Goal: Check status: Check status

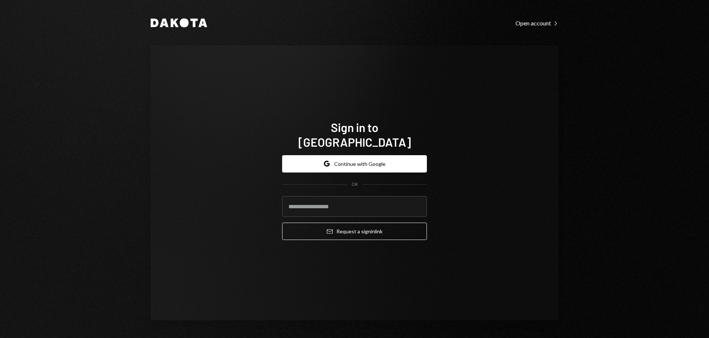
type input "**********"
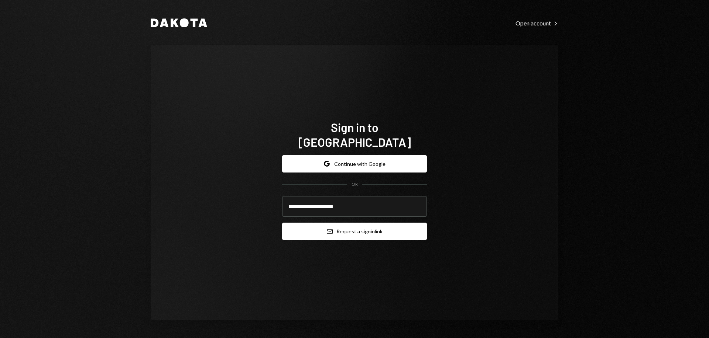
click at [382, 224] on button "Email Request a sign in link" at bounding box center [354, 231] width 145 height 17
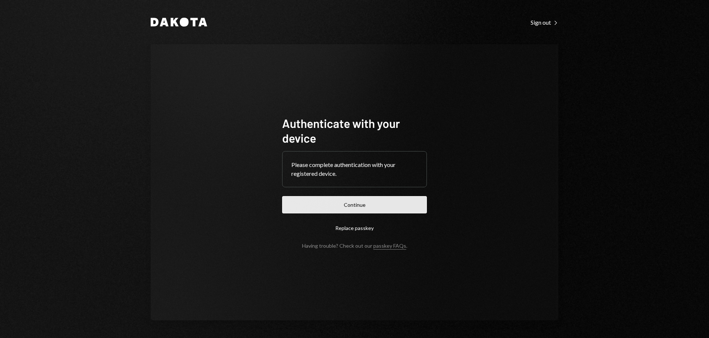
click at [367, 207] on button "Continue" at bounding box center [354, 204] width 145 height 17
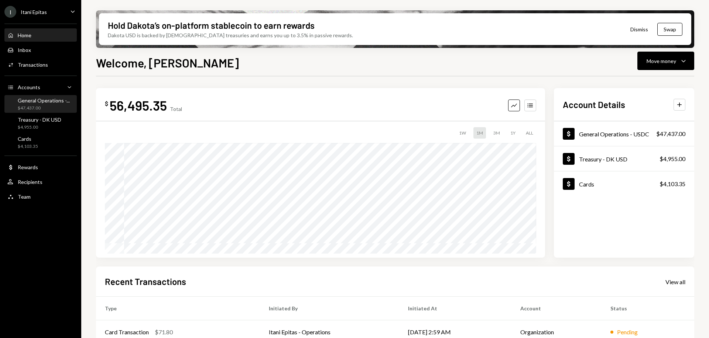
click at [52, 102] on div "General Operations -..." at bounding box center [44, 100] width 52 height 6
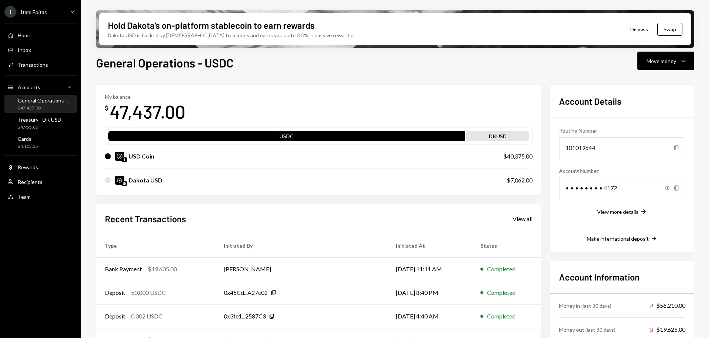
scroll to position [70, 0]
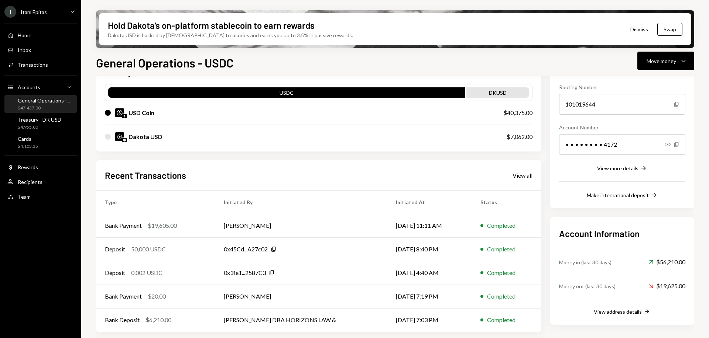
click at [523, 181] on div "Recent Transactions View all" at bounding box center [318, 175] width 427 height 12
click at [523, 176] on div "View all" at bounding box center [522, 175] width 20 height 7
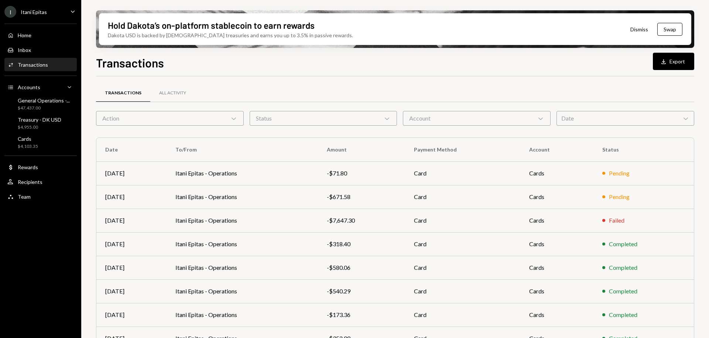
click at [582, 111] on div "Date Chevron Down" at bounding box center [625, 118] width 138 height 15
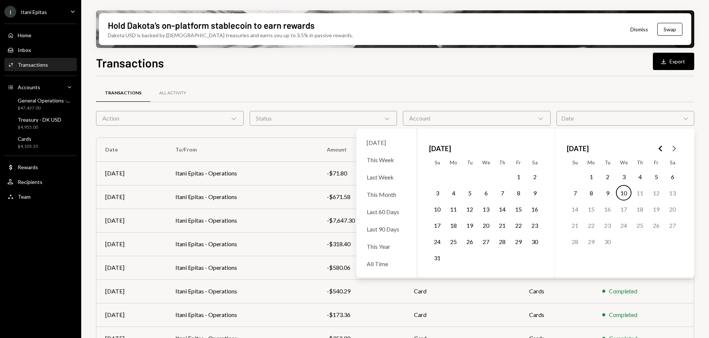
click at [519, 195] on button "8" at bounding box center [518, 193] width 16 height 16
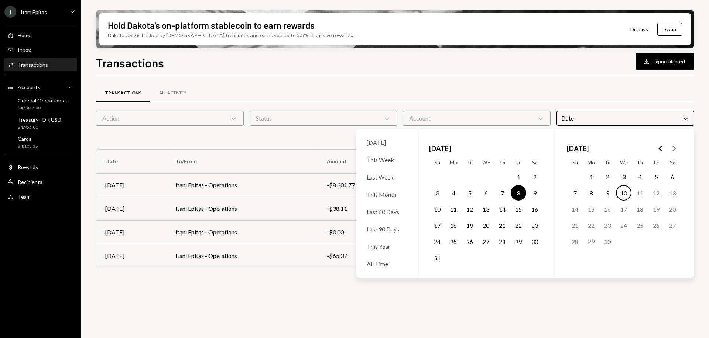
click at [495, 104] on div "Transactions All Activity" at bounding box center [395, 97] width 598 height 27
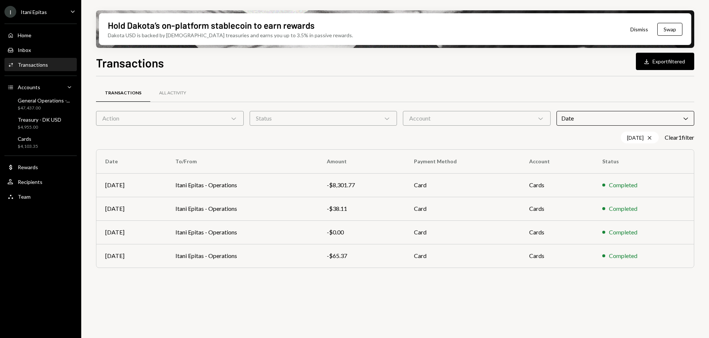
click at [581, 119] on div "Date Chevron Down" at bounding box center [625, 118] width 138 height 15
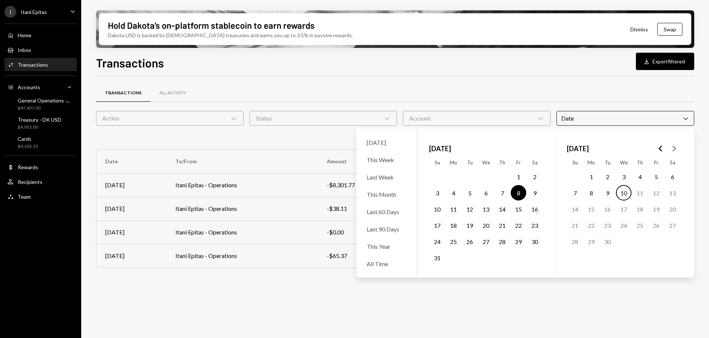
click at [453, 210] on button "11" at bounding box center [454, 210] width 16 height 16
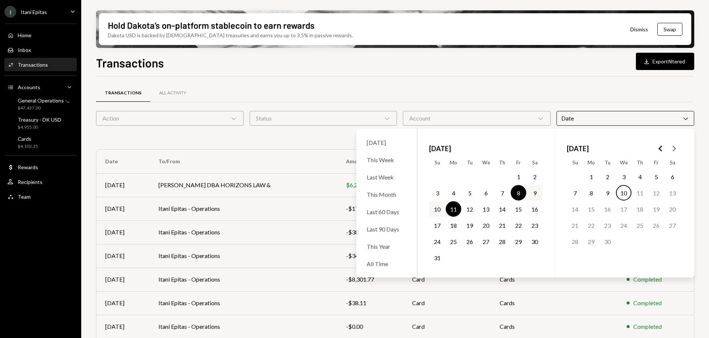
click at [506, 88] on div "Transactions All Activity" at bounding box center [395, 93] width 598 height 19
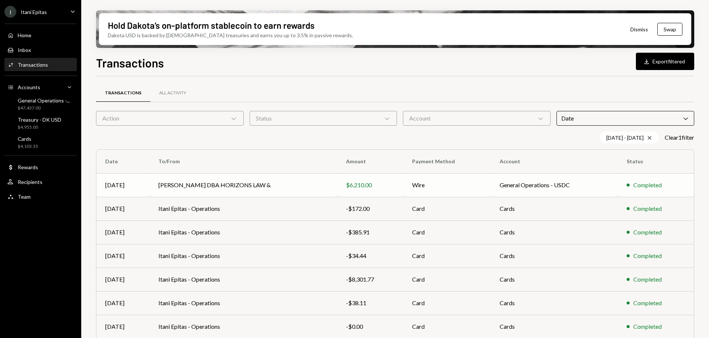
click at [233, 188] on td "RYON NIXON DBA HORIZONS LAW &" at bounding box center [243, 185] width 188 height 24
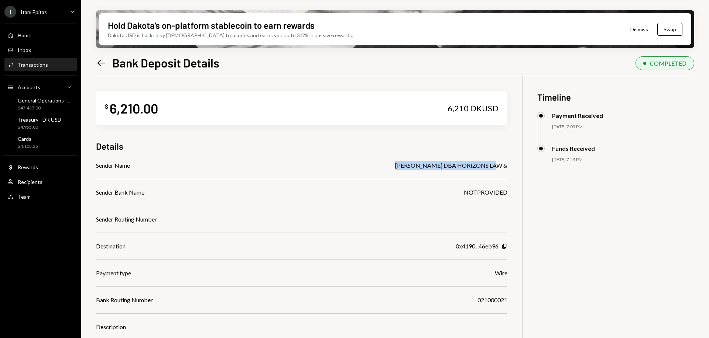
drag, startPoint x: 405, startPoint y: 165, endPoint x: 514, endPoint y: 166, distance: 108.9
click at [514, 166] on div "$ 6,210.00 6,210 DKUSD Details Sender Name RYON NIXON DBA HORIZONS LAW & Sender…" at bounding box center [395, 245] width 598 height 338
copy div "RYON NIXON DBA HORIZONS LAW &"
click at [100, 63] on icon "Left Arrow" at bounding box center [101, 63] width 10 height 10
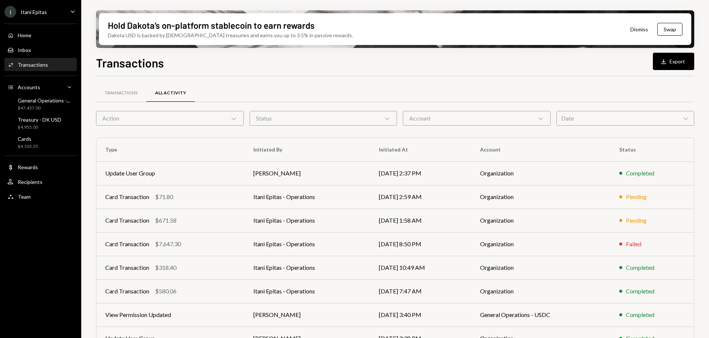
click at [589, 125] on div "Date Chevron Down" at bounding box center [625, 118] width 138 height 15
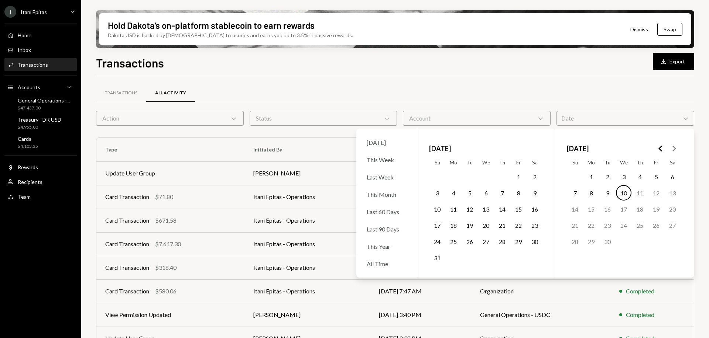
click at [517, 195] on button "8" at bounding box center [518, 193] width 16 height 16
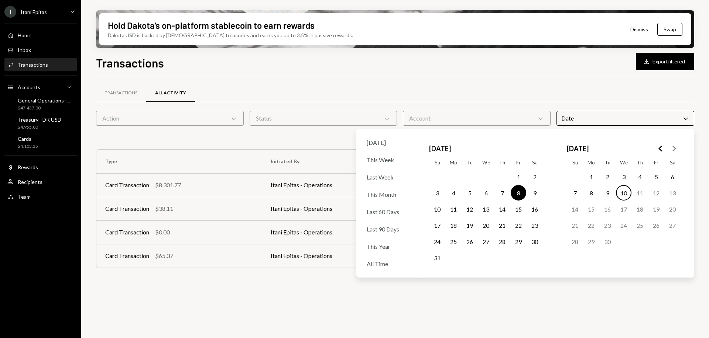
click at [514, 73] on div "Transactions Download Export filtered Transactions All Activity Action Chevron …" at bounding box center [395, 218] width 598 height 328
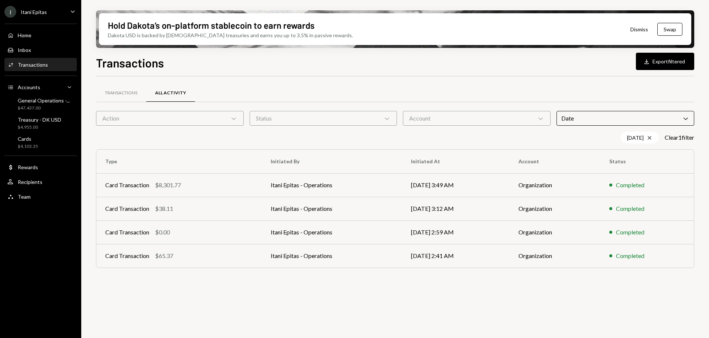
click at [571, 118] on div "Date Chevron Down" at bounding box center [625, 118] width 138 height 15
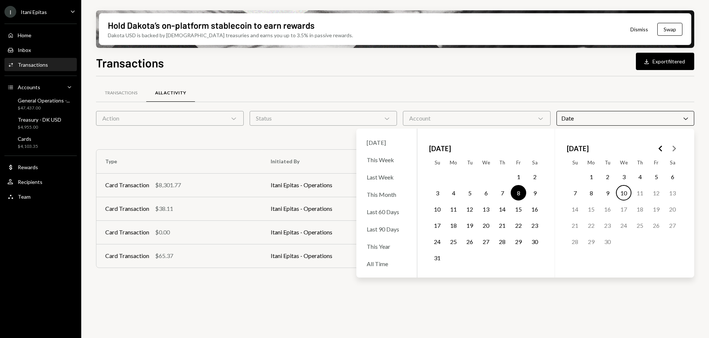
click at [470, 193] on button "5" at bounding box center [470, 193] width 16 height 16
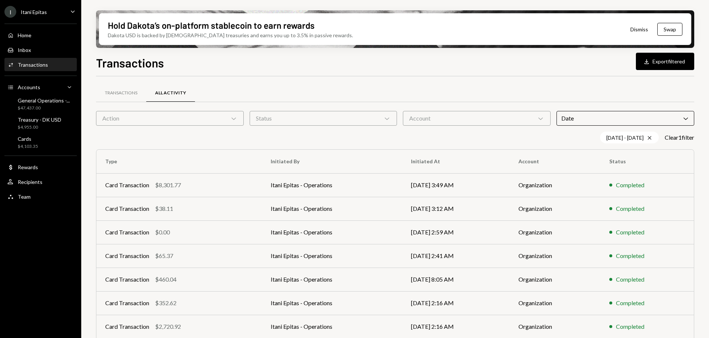
click at [585, 73] on div "Transactions Download Export filtered Transactions All Activity Action Chevron …" at bounding box center [395, 218] width 598 height 328
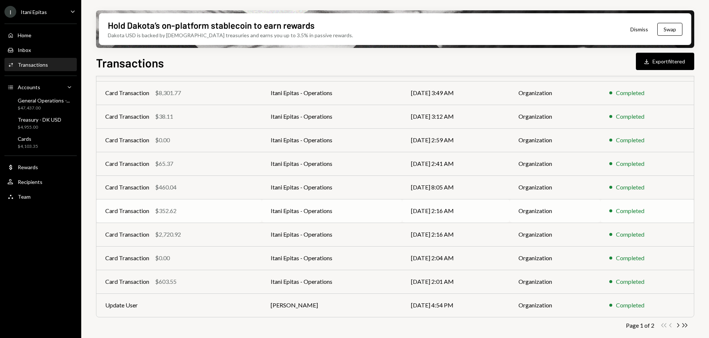
scroll to position [94, 0]
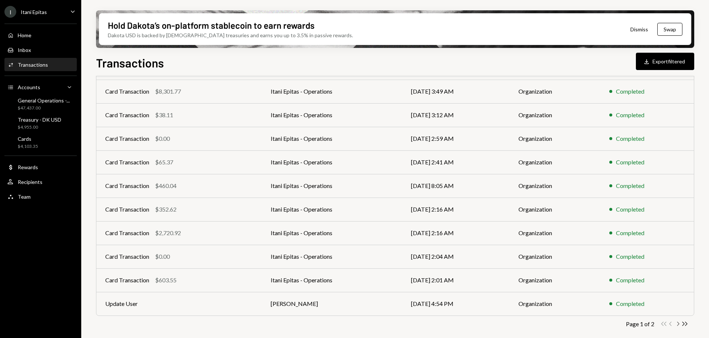
click at [677, 325] on icon "Chevron Right" at bounding box center [677, 324] width 7 height 7
